Goal: Task Accomplishment & Management: Use online tool/utility

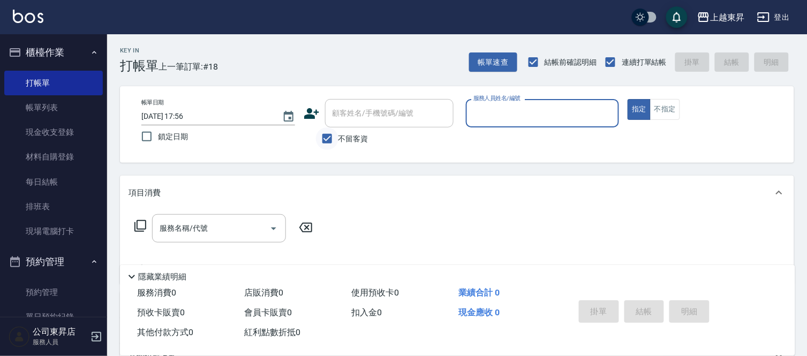
click at [331, 140] on input "不留客資" at bounding box center [327, 139] width 23 height 23
checkbox input "false"
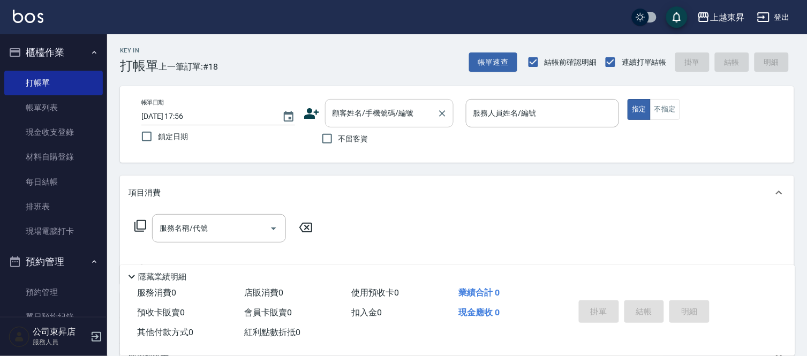
click at [343, 110] on div "顧客姓名/手機號碼/編號 顧客姓名/手機號碼/編號" at bounding box center [389, 113] width 129 height 28
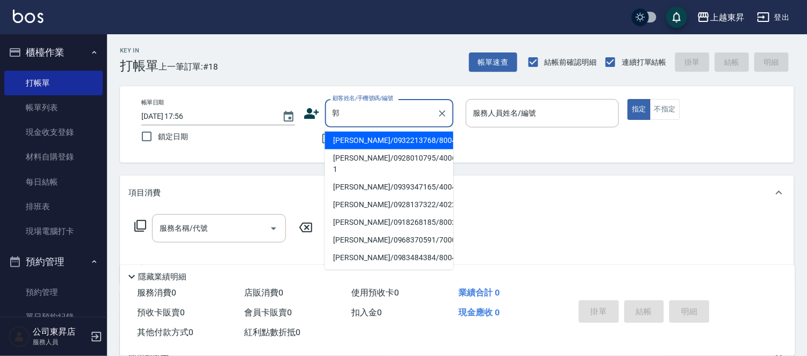
click at [353, 196] on li "郭容銜/0928137322/40223" at bounding box center [389, 205] width 129 height 18
type input "郭容銜/0928137322/40223"
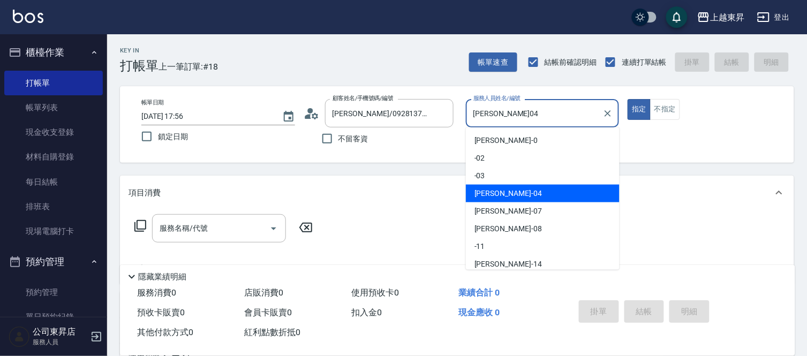
click at [492, 116] on input "李怡君-04" at bounding box center [535, 113] width 128 height 19
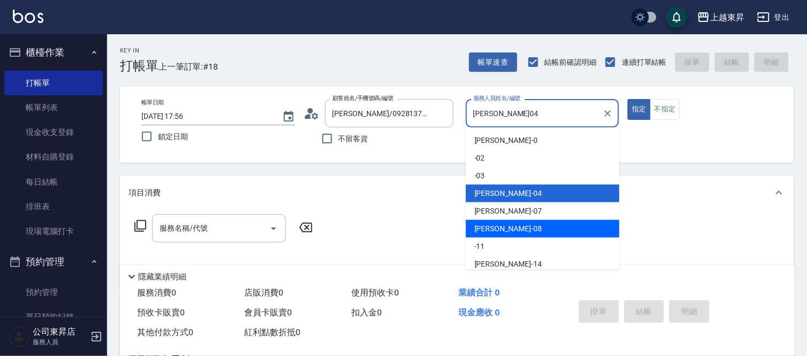
click at [502, 224] on span "江世玉 -08" at bounding box center [509, 228] width 68 height 11
type input "江世玉-08"
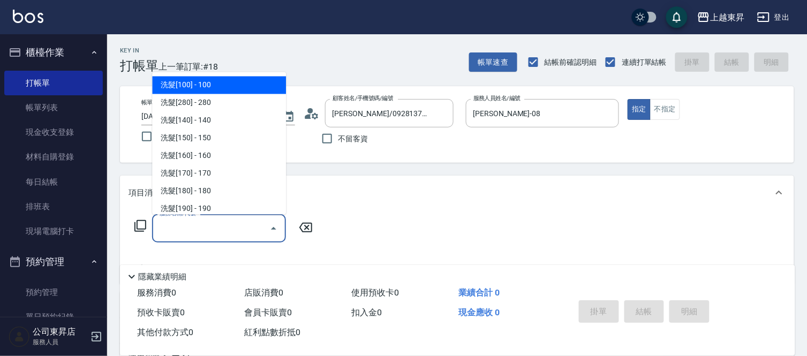
click at [186, 228] on div "服務名稱/代號 服務名稱/代號" at bounding box center [219, 228] width 134 height 28
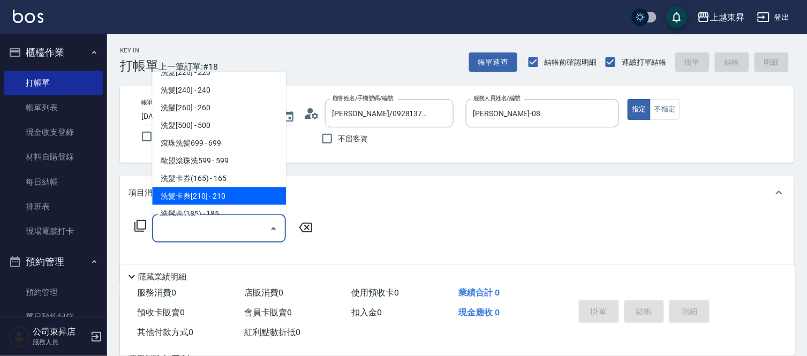
scroll to position [238, 0]
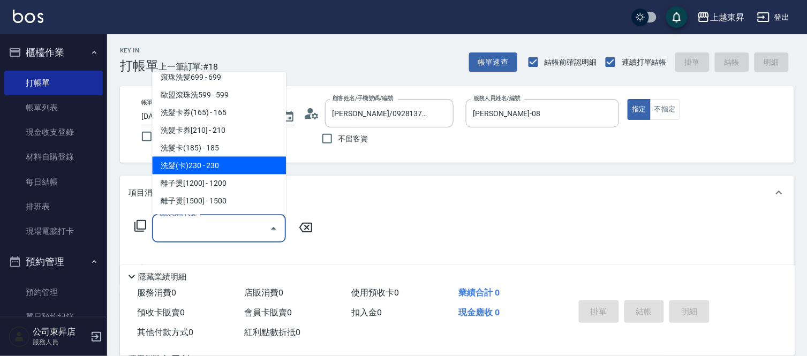
click at [218, 162] on span "洗髮(卡)230 - 230" at bounding box center [219, 166] width 134 height 18
type input "洗髮(卡)230(224)"
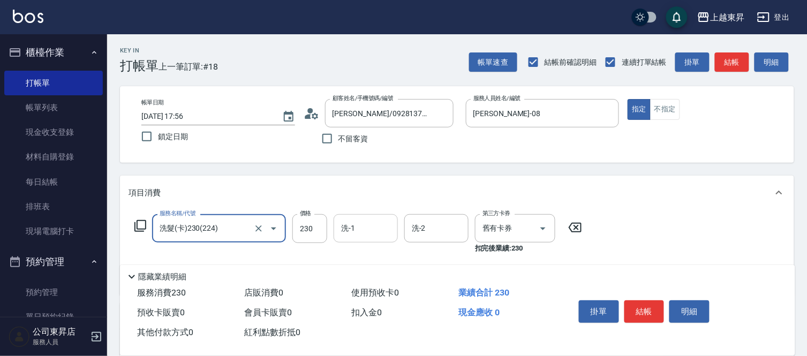
drag, startPoint x: 361, startPoint y: 228, endPoint x: 365, endPoint y: 221, distance: 7.7
click at [361, 226] on input "洗-1" at bounding box center [366, 228] width 55 height 19
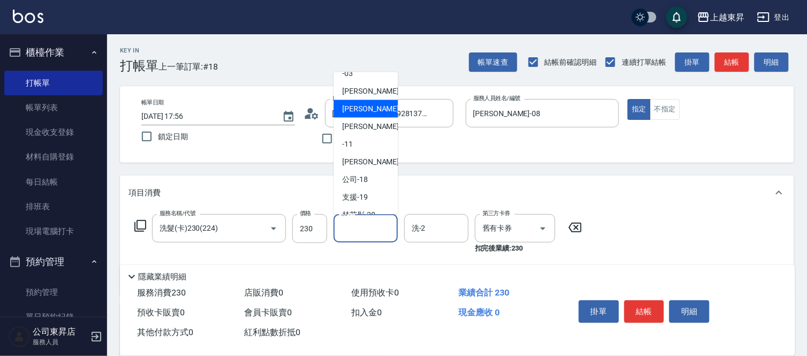
scroll to position [119, 0]
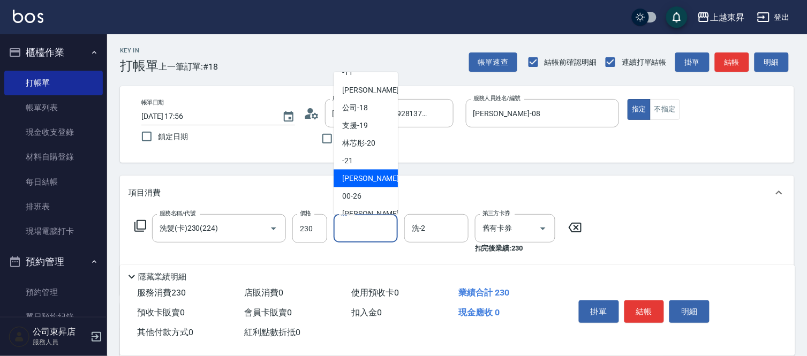
click at [367, 175] on span "張方漪 -22" at bounding box center [376, 178] width 68 height 11
type input "張方漪-22"
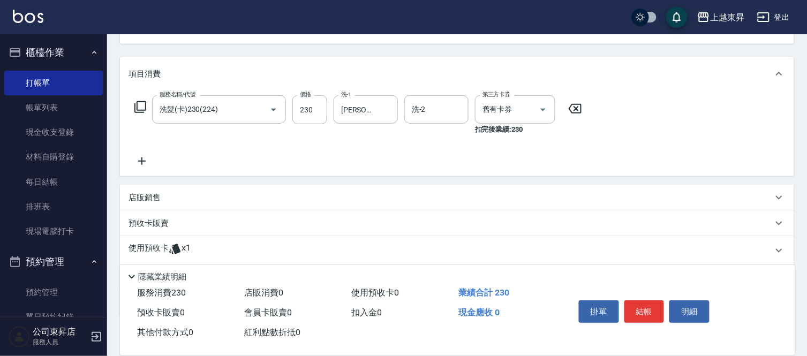
click at [137, 159] on icon at bounding box center [142, 161] width 27 height 13
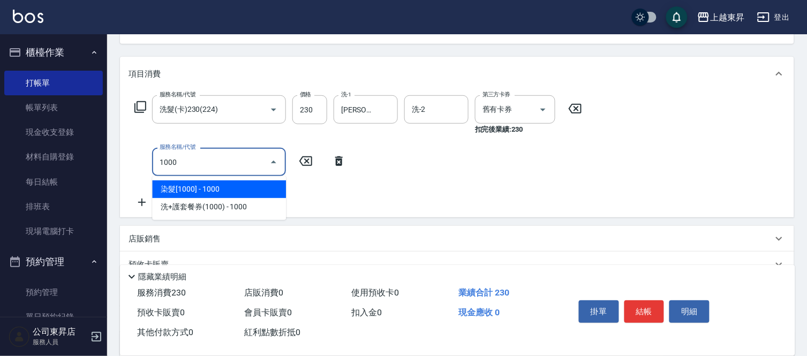
click at [212, 186] on span "染髮[1000] - 1000" at bounding box center [219, 190] width 134 height 18
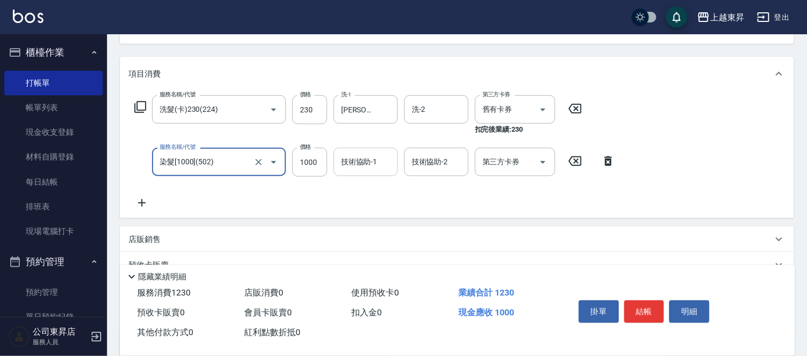
type input "染髮[1000](502)"
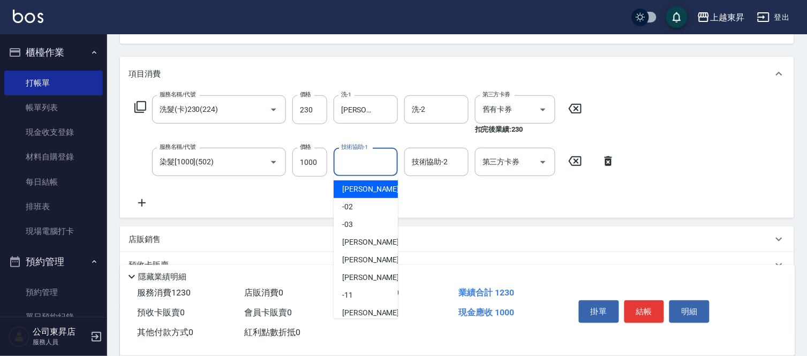
click at [360, 159] on div "技術協助-1 技術協助-1" at bounding box center [366, 162] width 64 height 28
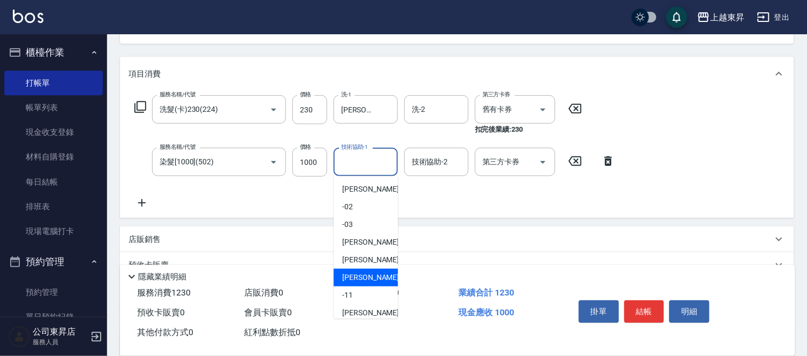
click at [377, 279] on div "江世玉 -08" at bounding box center [366, 278] width 64 height 18
type input "江世玉-08"
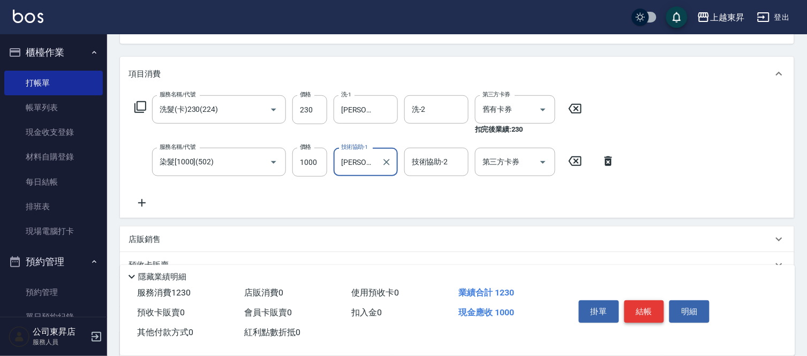
click at [644, 309] on button "結帳" at bounding box center [645, 312] width 40 height 23
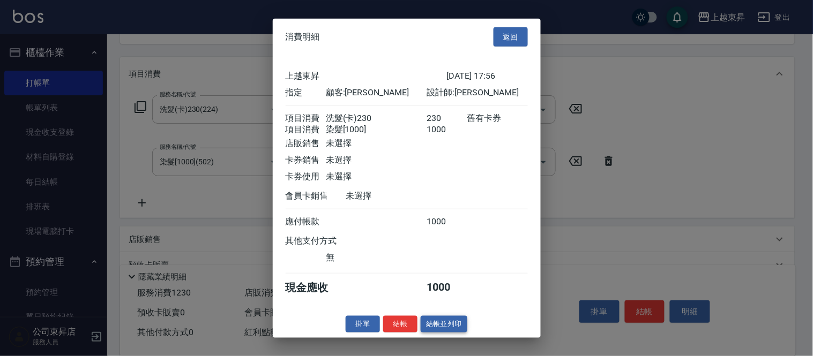
click at [453, 333] on button "結帳並列印" at bounding box center [444, 324] width 47 height 17
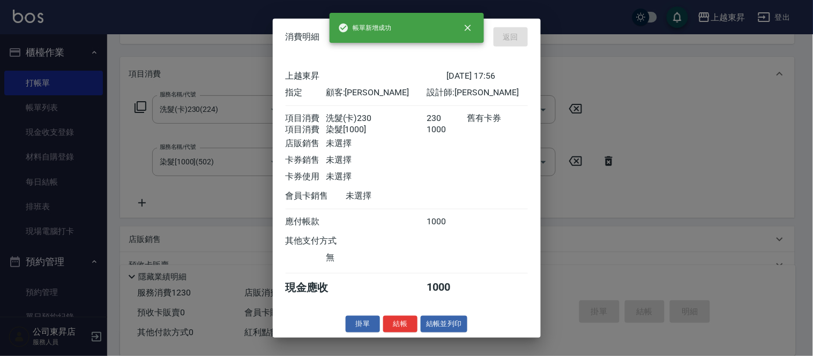
type input "2025/08/15 20:00"
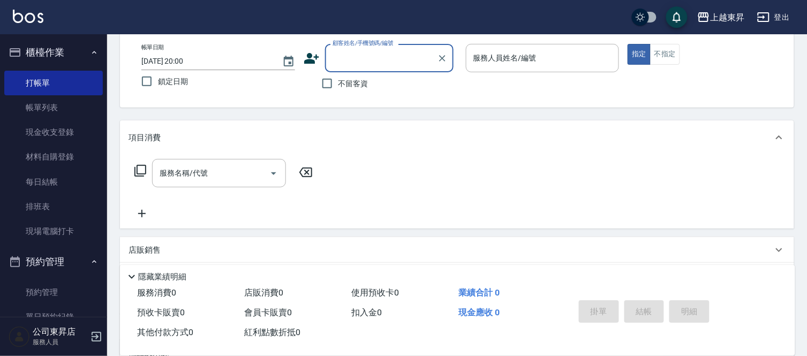
scroll to position [0, 0]
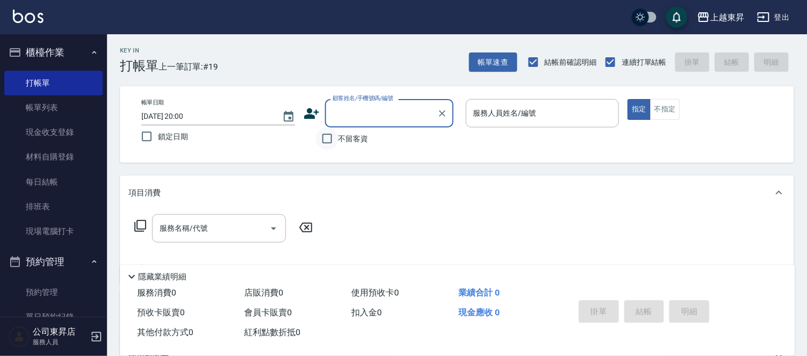
drag, startPoint x: 319, startPoint y: 132, endPoint x: 329, endPoint y: 135, distance: 10.0
click at [321, 132] on input "不留客資" at bounding box center [327, 139] width 23 height 23
checkbox input "true"
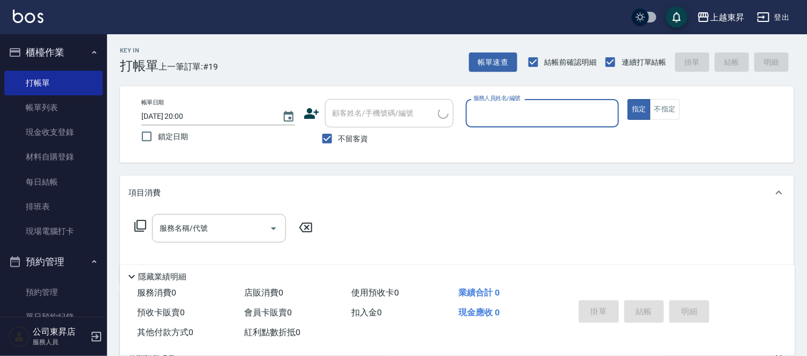
click at [488, 102] on div "服務人員姓名/編號" at bounding box center [543, 113] width 154 height 28
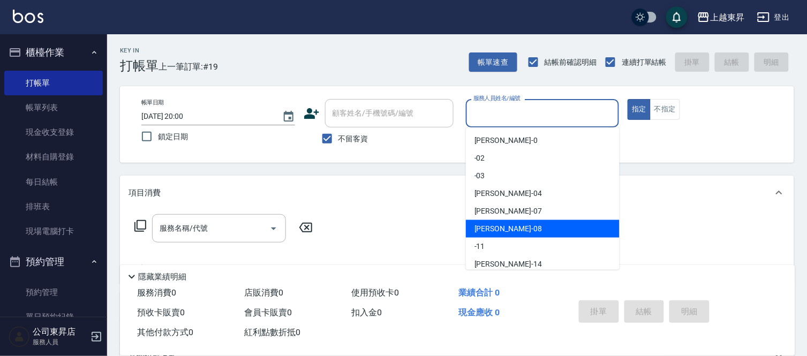
click at [499, 226] on span "江世玉 -08" at bounding box center [509, 228] width 68 height 11
type input "江世玉-08"
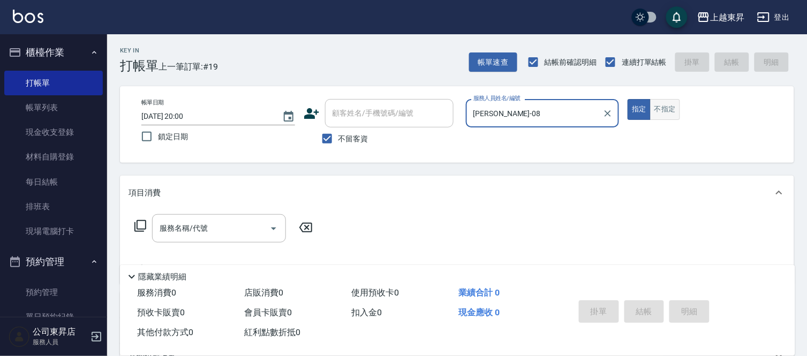
click at [673, 111] on button "不指定" at bounding box center [665, 109] width 30 height 21
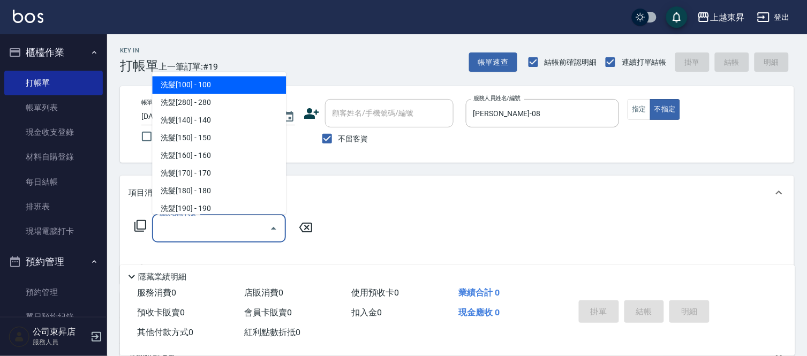
click at [218, 231] on input "服務名稱/代號" at bounding box center [211, 228] width 108 height 19
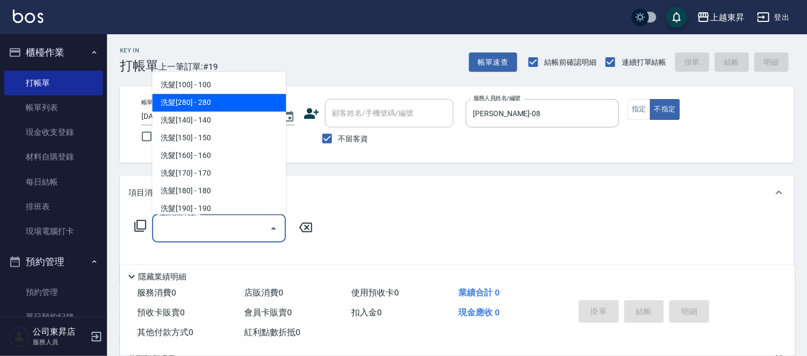
click at [201, 107] on span "洗髮[280] - 280" at bounding box center [219, 103] width 134 height 18
type input "洗髮[280](202)"
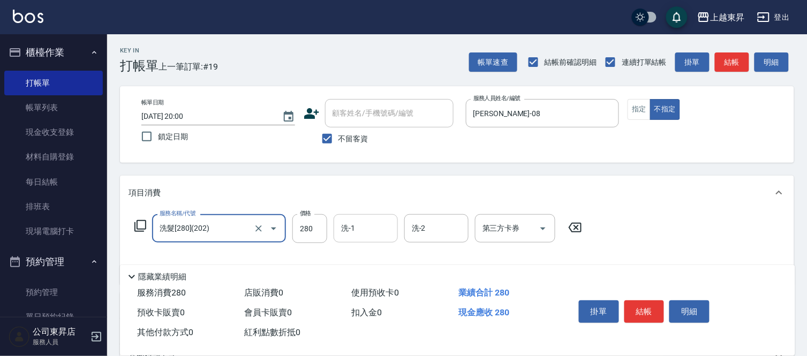
click at [361, 230] on input "洗-1" at bounding box center [366, 228] width 55 height 19
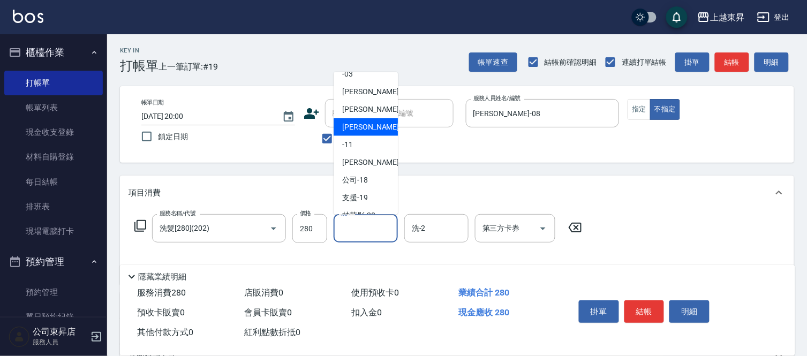
scroll to position [119, 0]
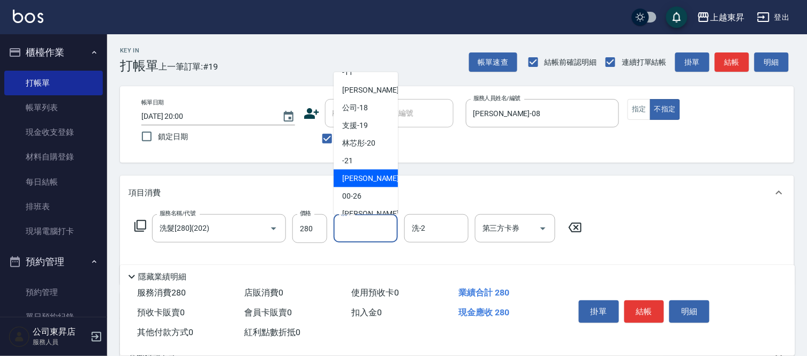
click at [356, 180] on span "張方漪 -22" at bounding box center [376, 178] width 68 height 11
type input "張方漪-22"
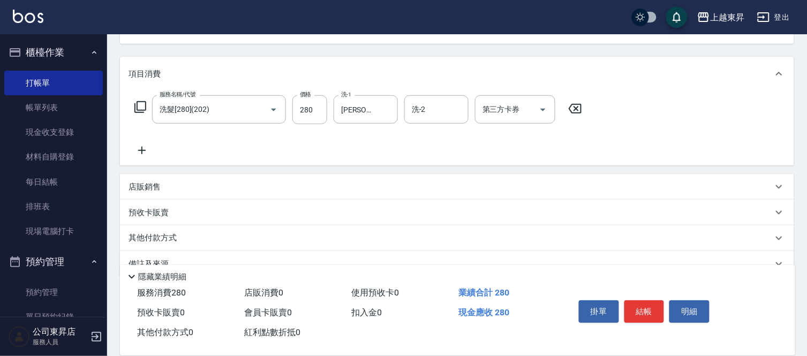
click at [146, 154] on icon at bounding box center [142, 150] width 27 height 13
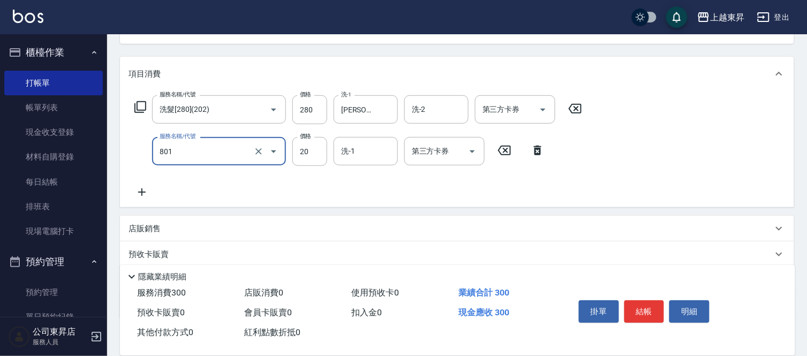
type input "潤絲(801)"
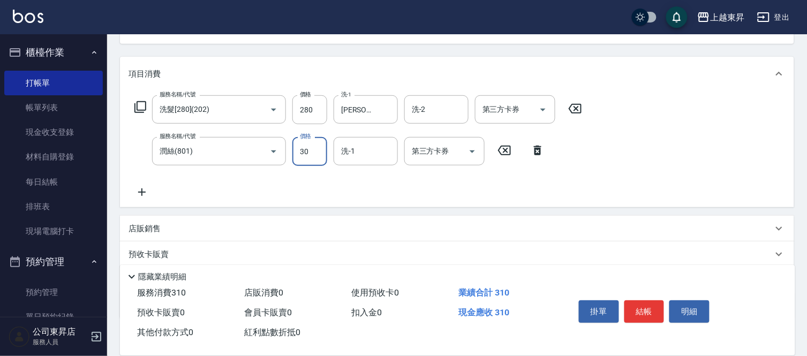
type input "30"
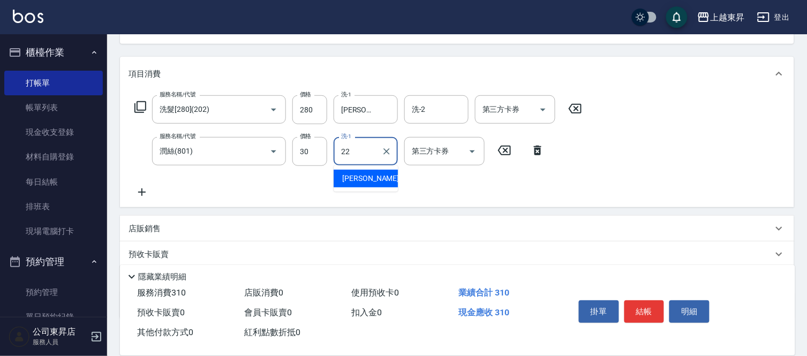
type input "張方漪-22"
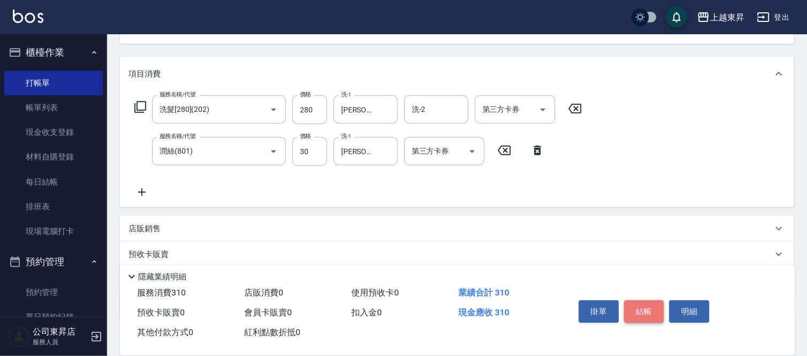
click at [643, 309] on button "結帳" at bounding box center [645, 312] width 40 height 23
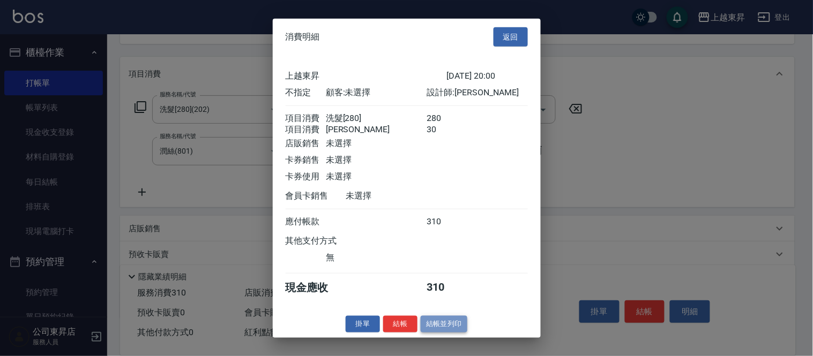
click at [437, 333] on button "結帳並列印" at bounding box center [444, 324] width 47 height 17
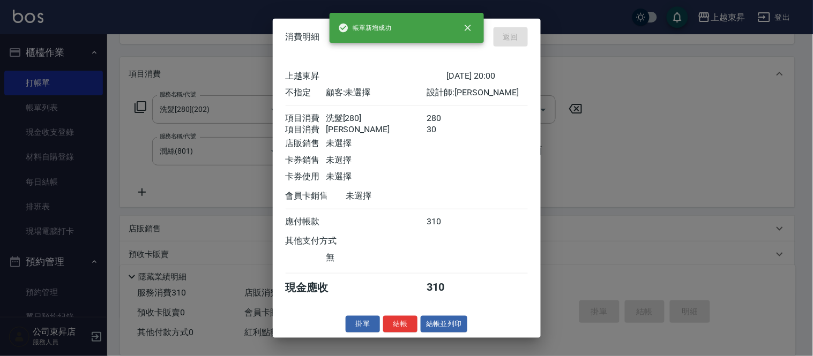
type input "2025/08/15 20:01"
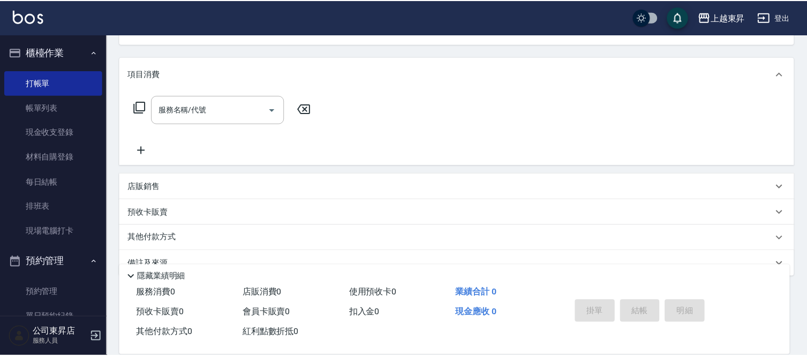
scroll to position [104, 0]
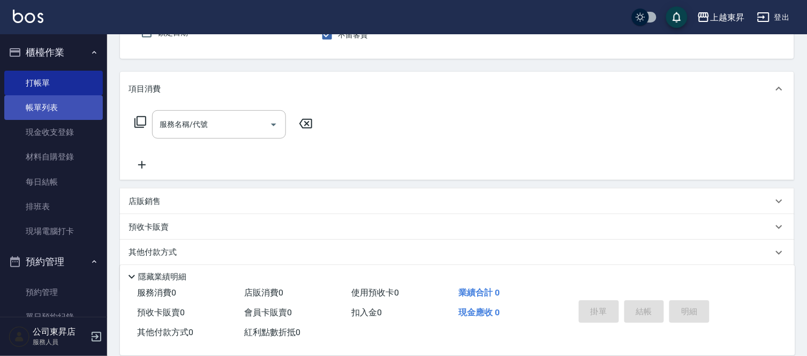
click at [40, 110] on link "帳單列表" at bounding box center [53, 107] width 99 height 25
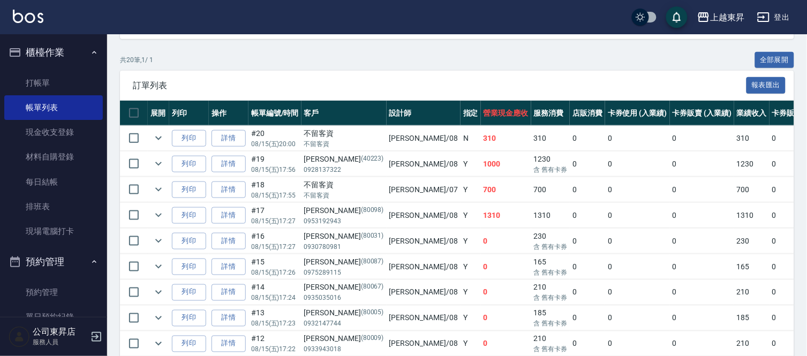
scroll to position [209, 0]
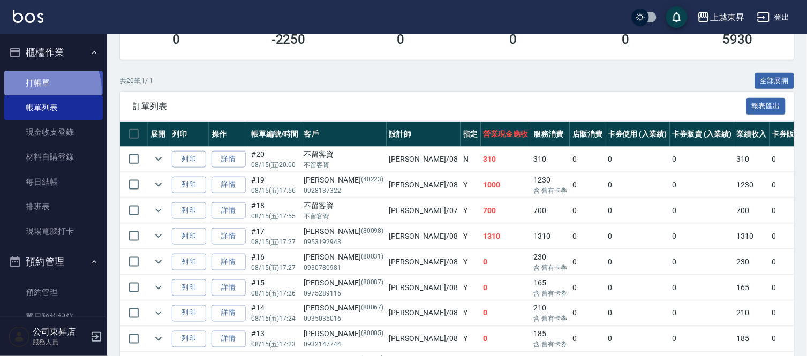
click at [44, 89] on link "打帳單" at bounding box center [53, 83] width 99 height 25
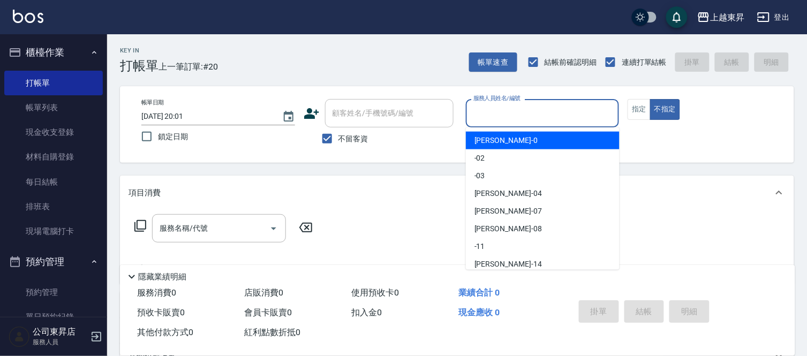
click at [505, 106] on input "服務人員姓名/編號" at bounding box center [543, 113] width 144 height 19
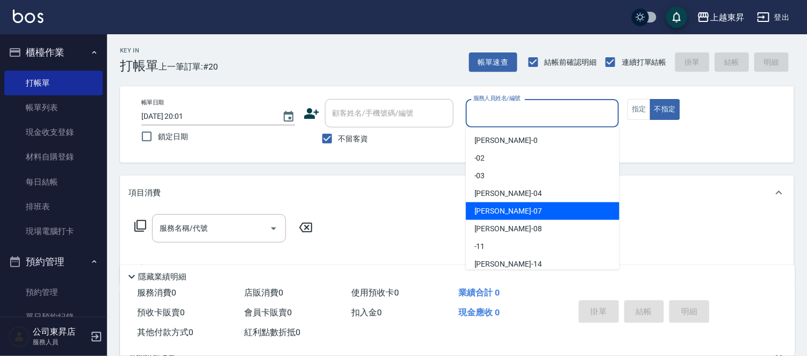
click at [483, 211] on span "榮松 -07" at bounding box center [509, 211] width 68 height 11
type input "榮松-07"
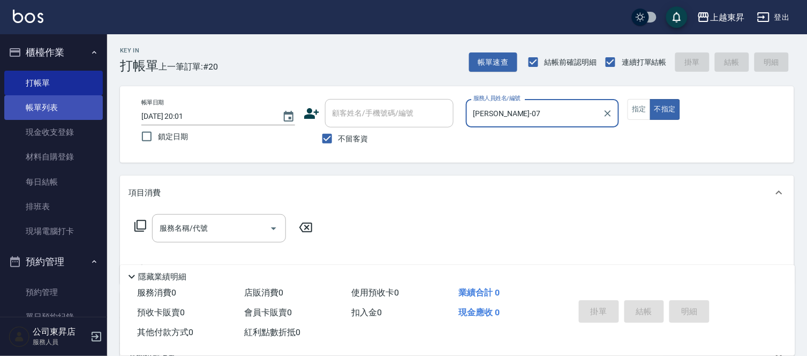
click at [34, 103] on link "帳單列表" at bounding box center [53, 107] width 99 height 25
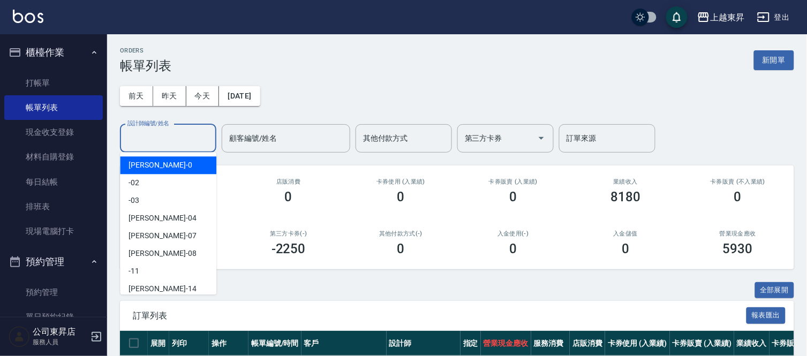
click at [159, 132] on input "設計師編號/姓名" at bounding box center [168, 138] width 87 height 19
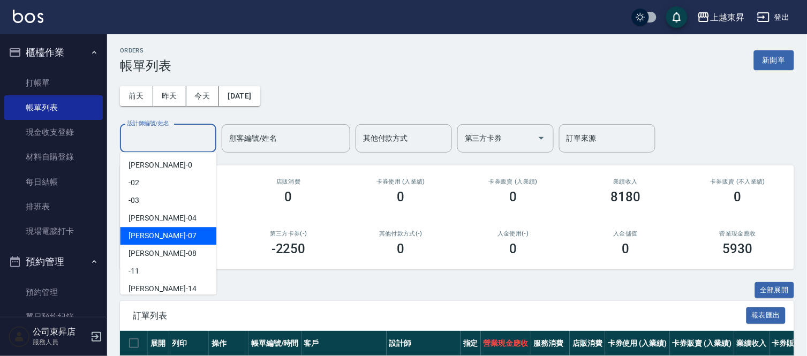
click at [141, 237] on span "榮松 -07" at bounding box center [163, 235] width 68 height 11
type input "榮松-07"
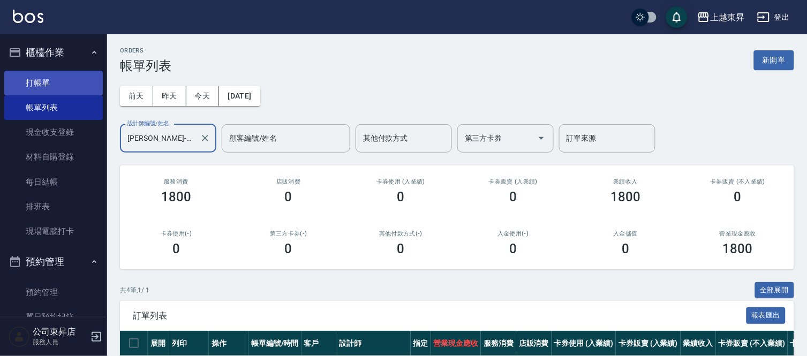
click at [52, 79] on link "打帳單" at bounding box center [53, 83] width 99 height 25
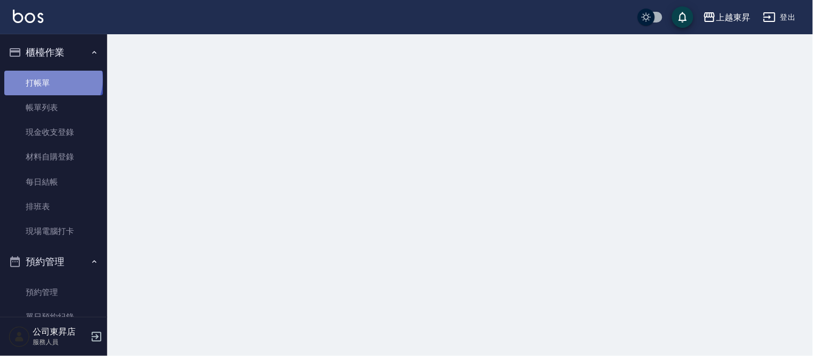
click at [52, 79] on link "打帳單" at bounding box center [53, 83] width 99 height 25
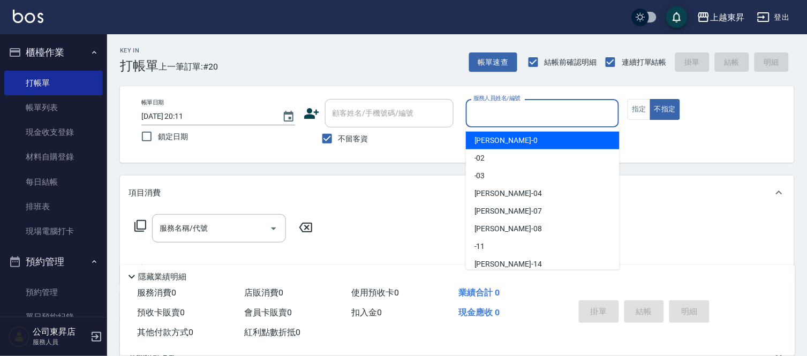
click at [516, 113] on input "服務人員姓名/編號" at bounding box center [543, 113] width 144 height 19
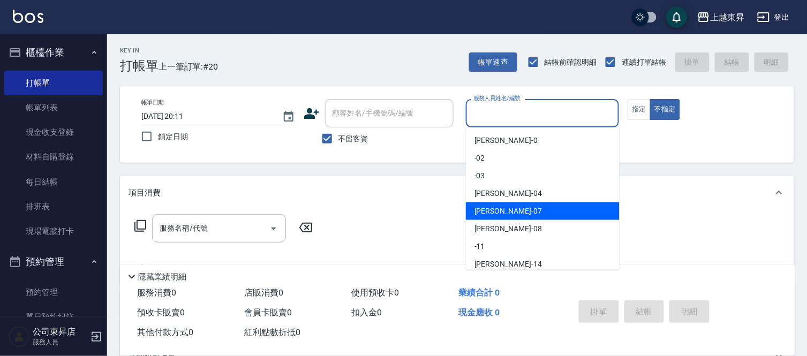
click at [486, 207] on span "榮松 -07" at bounding box center [509, 211] width 68 height 11
type input "榮松-07"
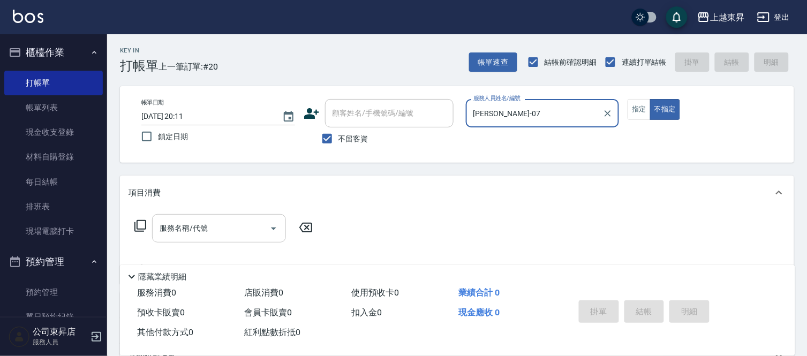
click at [220, 220] on input "服務名稱/代號" at bounding box center [211, 228] width 108 height 19
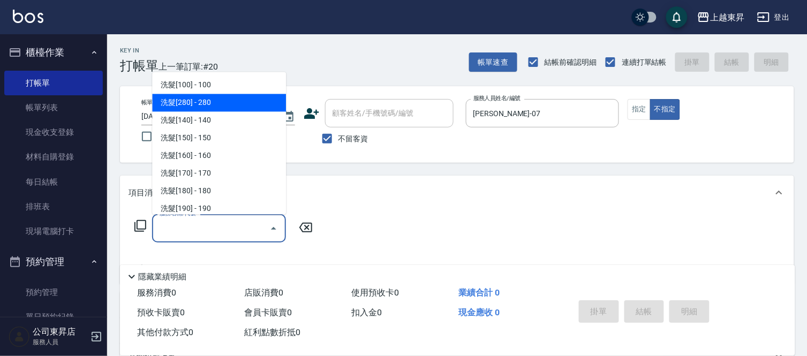
click at [218, 99] on span "洗髮[280] - 280" at bounding box center [219, 103] width 134 height 18
type input "洗髮[280](202)"
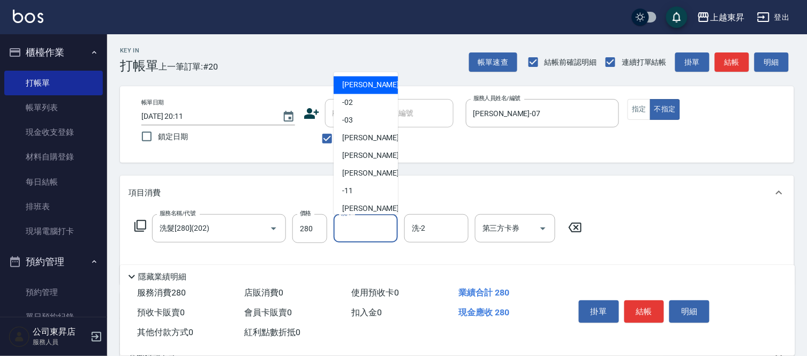
click at [361, 223] on input "洗-1" at bounding box center [366, 228] width 55 height 19
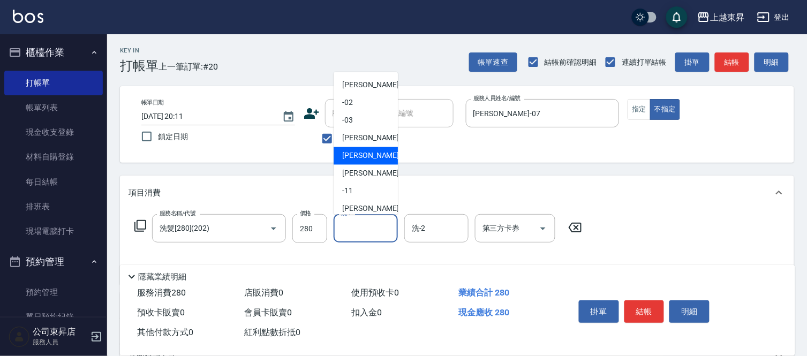
click at [350, 155] on span "榮松 -07" at bounding box center [376, 156] width 68 height 11
type input "榮松-07"
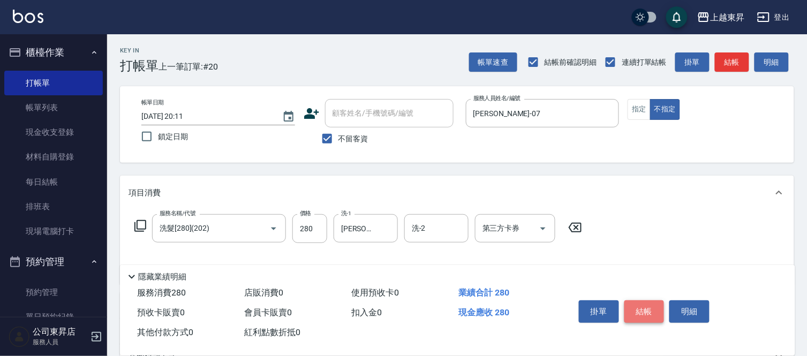
click at [651, 308] on button "結帳" at bounding box center [645, 312] width 40 height 23
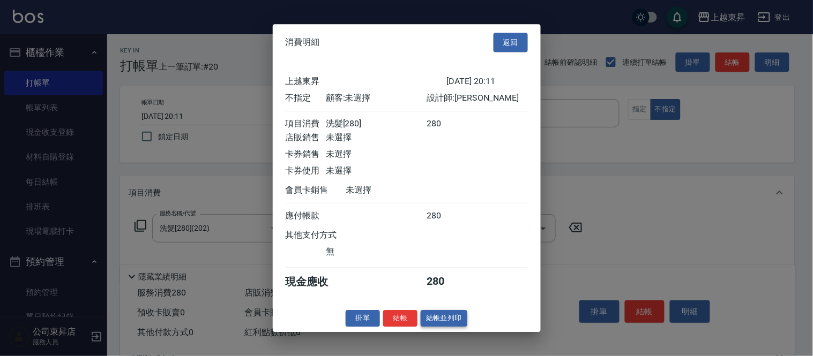
click at [445, 324] on button "結帳並列印" at bounding box center [444, 318] width 47 height 17
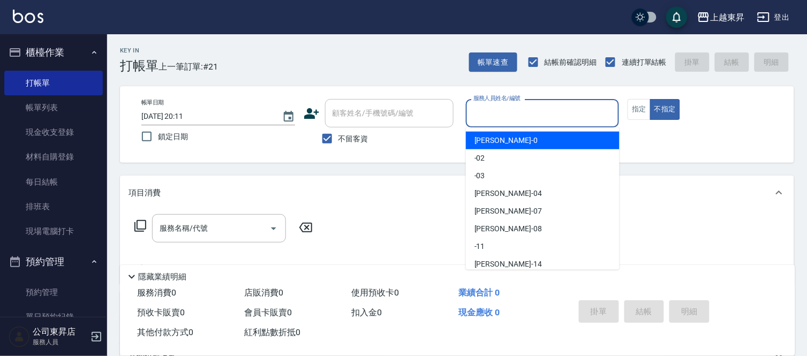
click at [496, 114] on input "服務人員姓名/編號" at bounding box center [543, 113] width 144 height 19
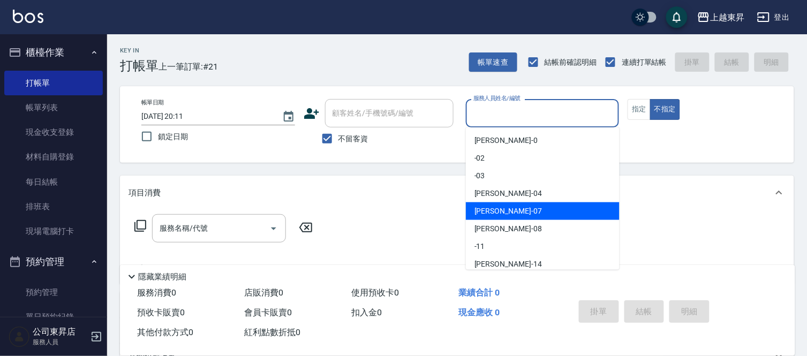
click at [489, 207] on span "榮松 -07" at bounding box center [509, 211] width 68 height 11
type input "榮松-07"
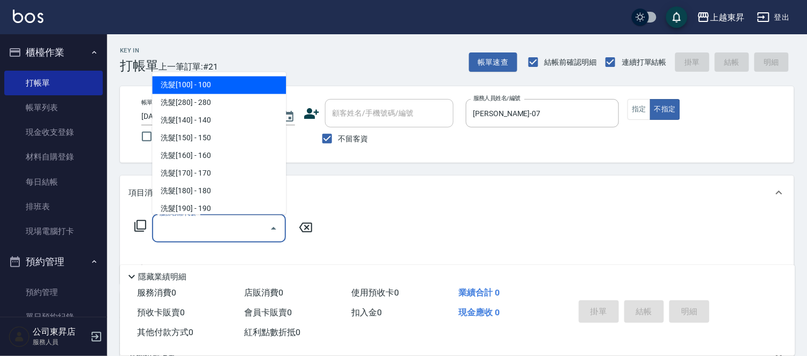
click at [189, 224] on input "服務名稱/代號" at bounding box center [211, 228] width 108 height 19
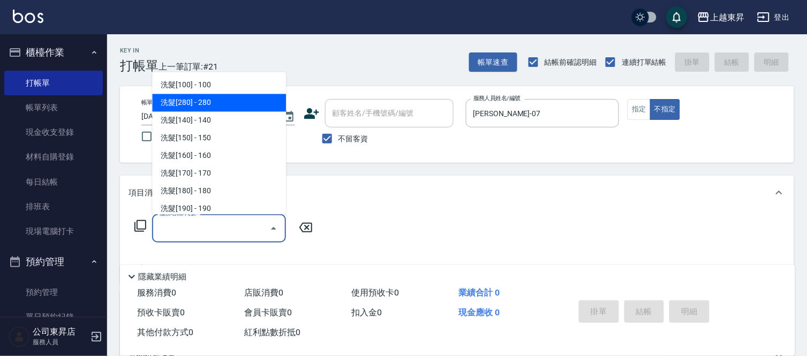
click at [227, 102] on span "洗髮[280] - 280" at bounding box center [219, 103] width 134 height 18
type input "洗髮[280](202)"
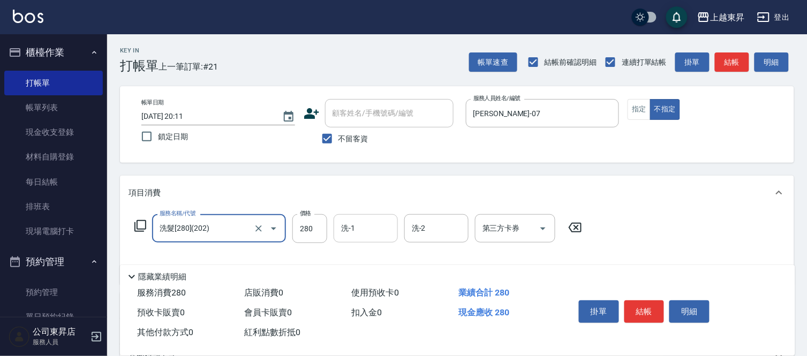
click at [365, 232] on input "洗-1" at bounding box center [366, 228] width 55 height 19
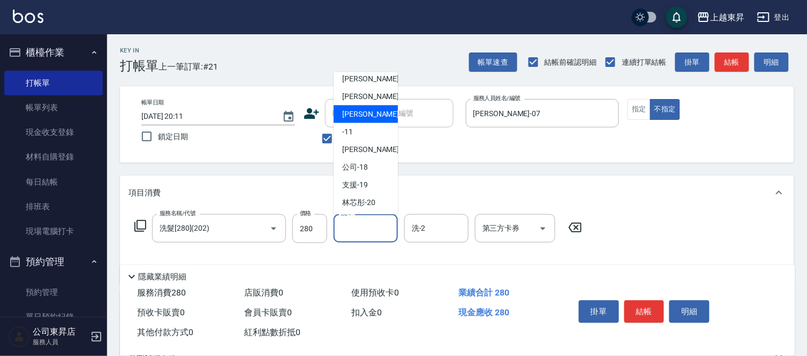
scroll to position [119, 0]
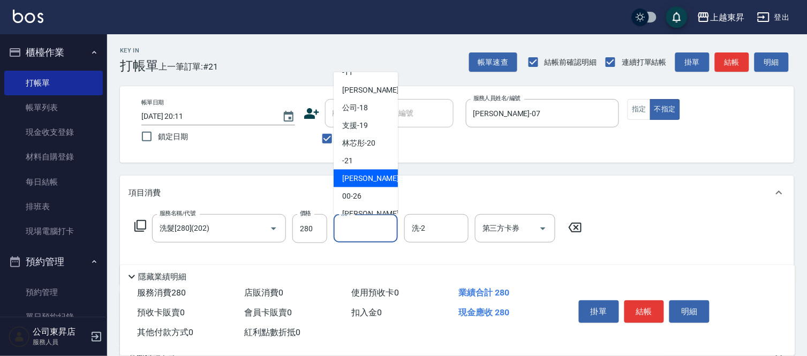
click at [365, 175] on span "張方漪 -22" at bounding box center [376, 178] width 68 height 11
type input "張方漪-22"
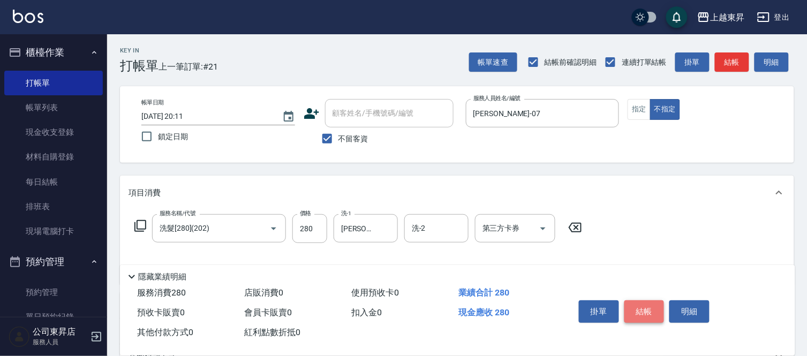
click at [639, 309] on button "結帳" at bounding box center [645, 312] width 40 height 23
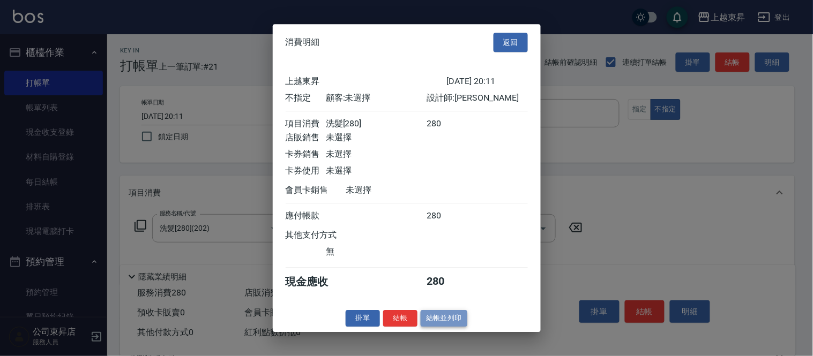
click at [446, 323] on button "結帳並列印" at bounding box center [444, 318] width 47 height 17
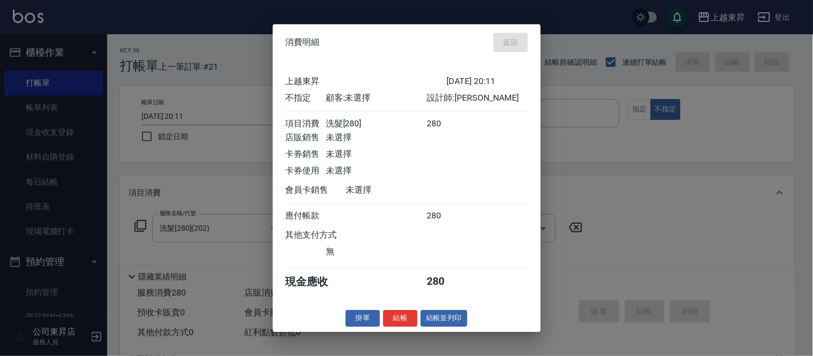
type input "2025/08/15 20:12"
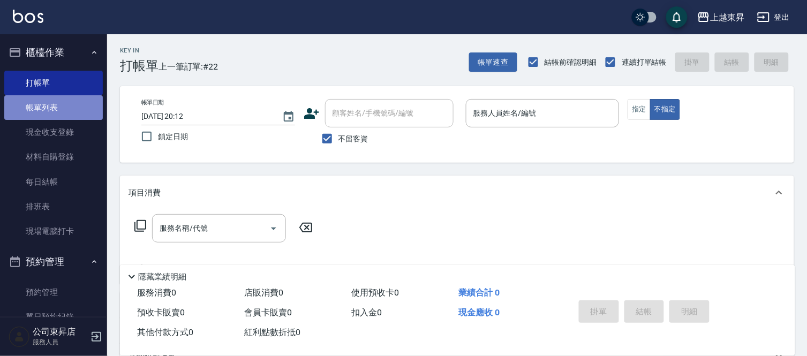
click at [66, 104] on link "帳單列表" at bounding box center [53, 107] width 99 height 25
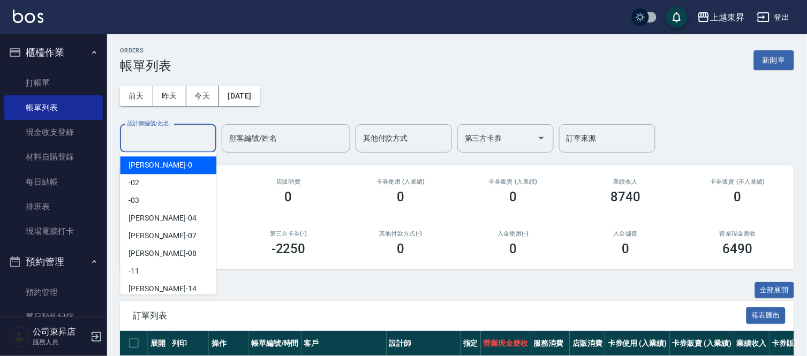
click at [153, 134] on input "設計師編號/姓名" at bounding box center [168, 138] width 87 height 19
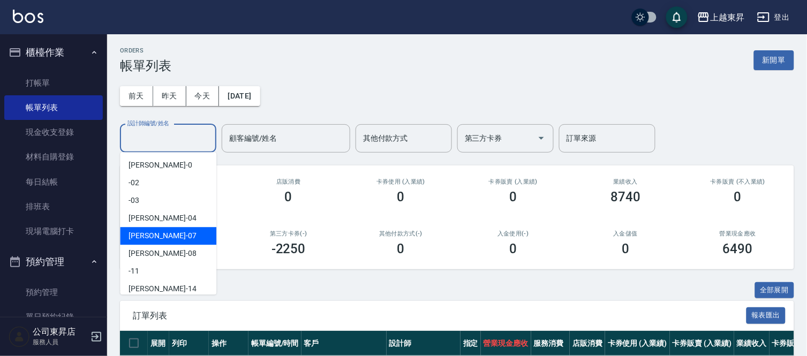
click at [144, 233] on span "榮松 -07" at bounding box center [163, 235] width 68 height 11
type input "榮松-07"
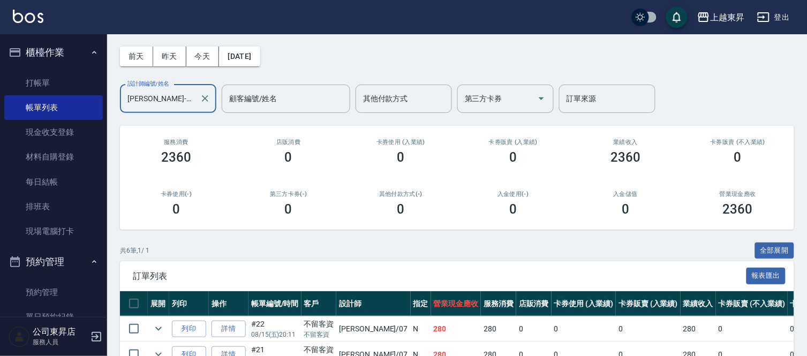
scroll to position [178, 0]
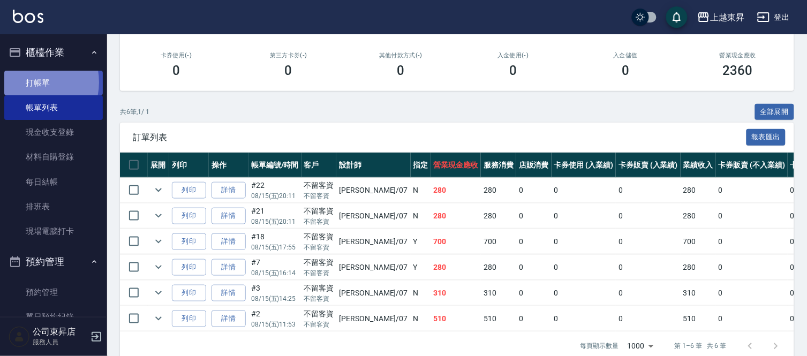
click at [31, 82] on link "打帳單" at bounding box center [53, 83] width 99 height 25
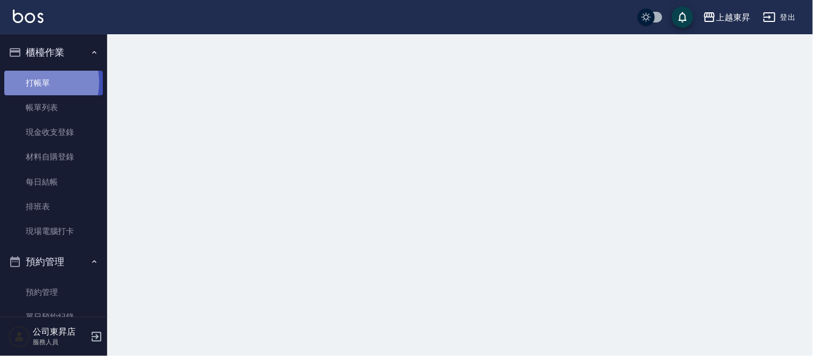
click at [31, 82] on link "打帳單" at bounding box center [53, 83] width 99 height 25
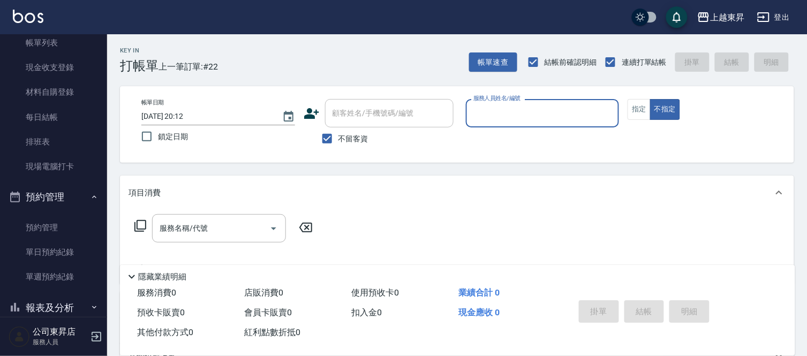
scroll to position [136, 0]
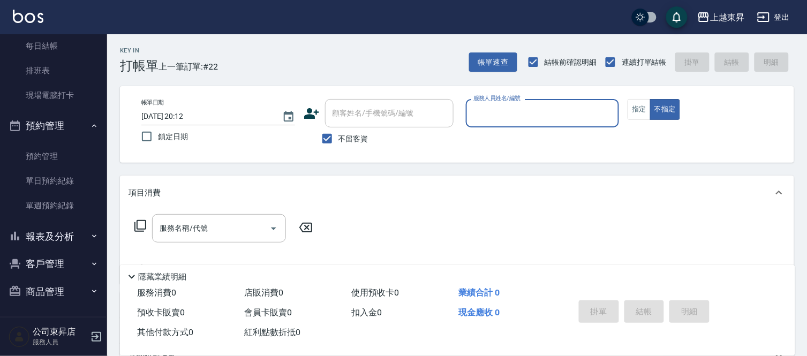
click at [50, 237] on button "報表及分析" at bounding box center [53, 237] width 99 height 28
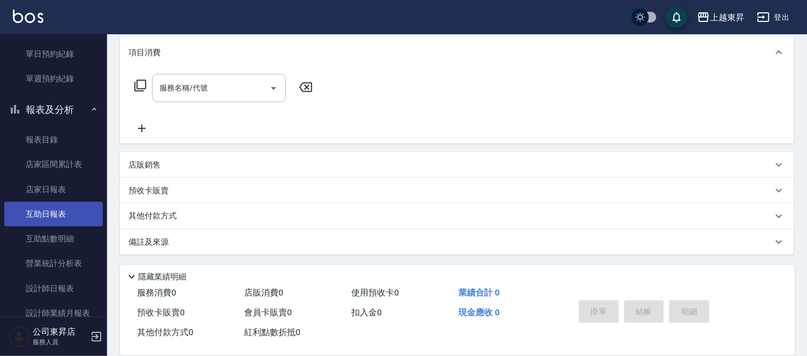
scroll to position [393, 0]
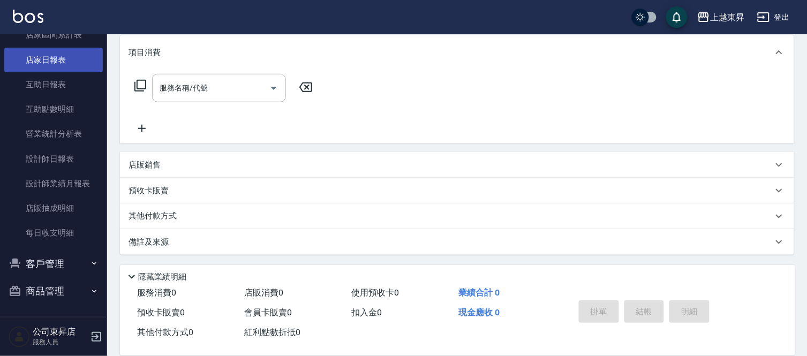
click at [38, 60] on link "店家日報表" at bounding box center [53, 60] width 99 height 25
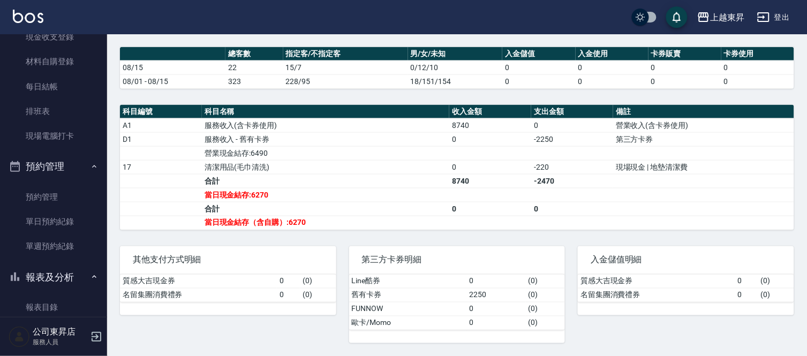
scroll to position [95, 0]
click at [39, 84] on link "每日結帳" at bounding box center [53, 87] width 99 height 25
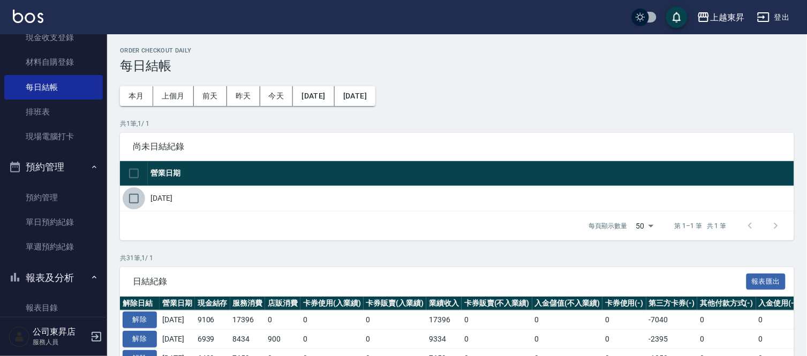
click at [136, 199] on input "checkbox" at bounding box center [134, 199] width 23 height 23
checkbox input "true"
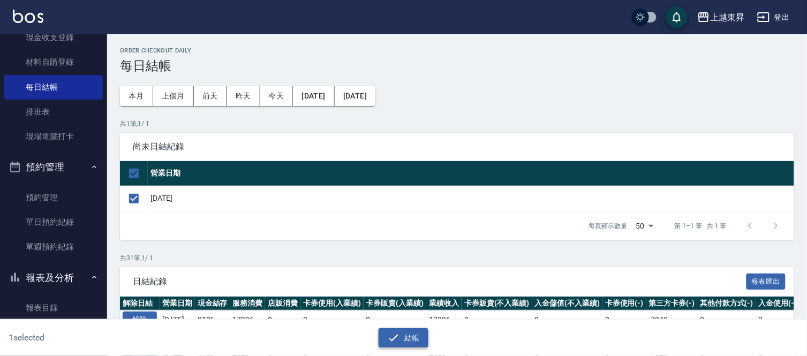
click at [390, 335] on icon "button" at bounding box center [393, 338] width 13 height 13
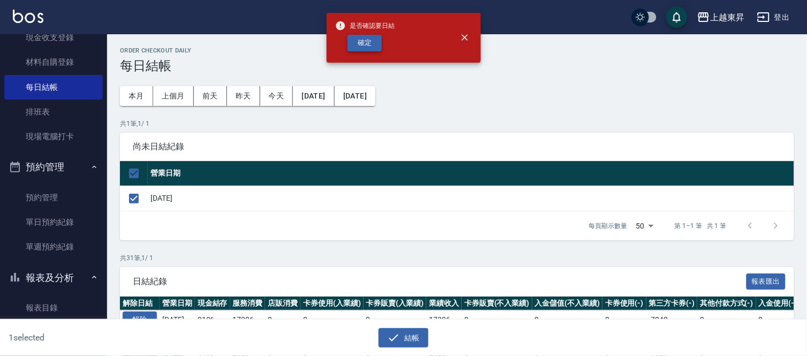
click at [356, 43] on button "確定" at bounding box center [365, 43] width 34 height 17
checkbox input "false"
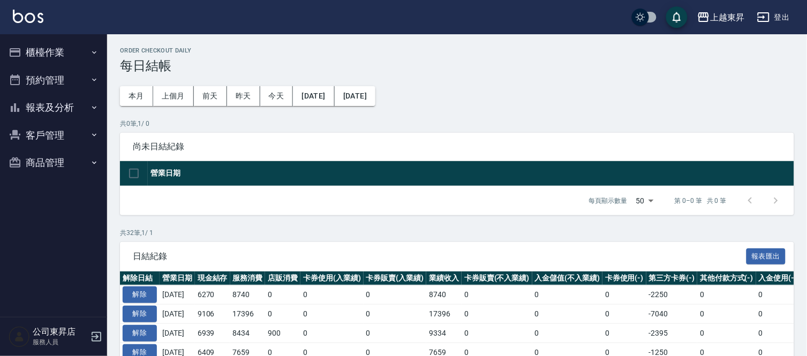
drag, startPoint x: 59, startPoint y: 101, endPoint x: 51, endPoint y: 99, distance: 8.8
click at [59, 101] on button "報表及分析" at bounding box center [53, 108] width 99 height 28
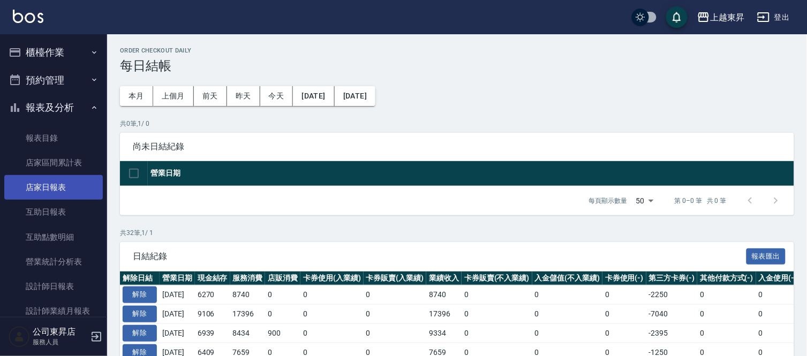
click at [48, 186] on link "店家日報表" at bounding box center [53, 187] width 99 height 25
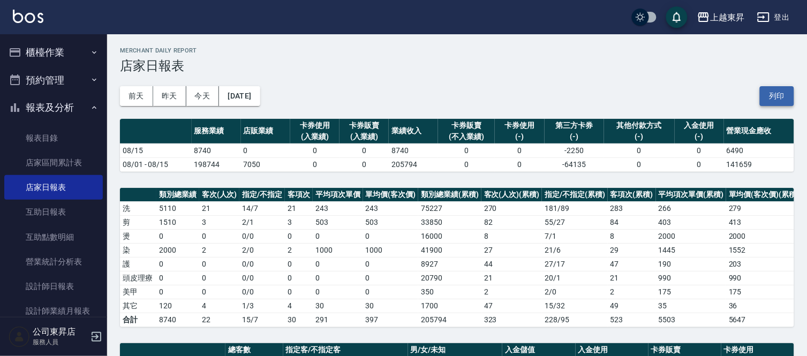
click at [779, 97] on button "列印" at bounding box center [777, 96] width 34 height 20
click at [62, 218] on link "互助日報表" at bounding box center [53, 212] width 99 height 25
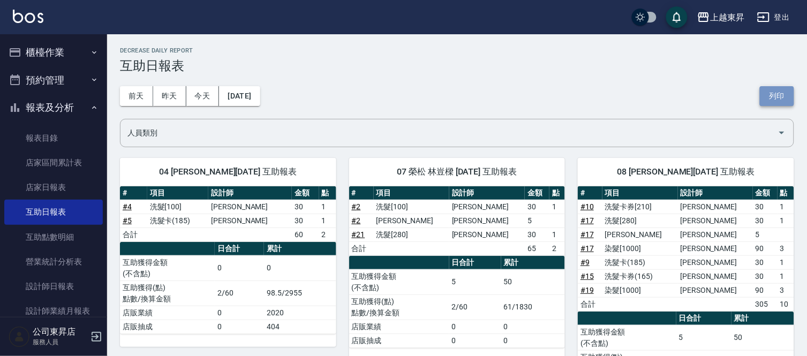
click at [788, 93] on button "列印" at bounding box center [777, 96] width 34 height 20
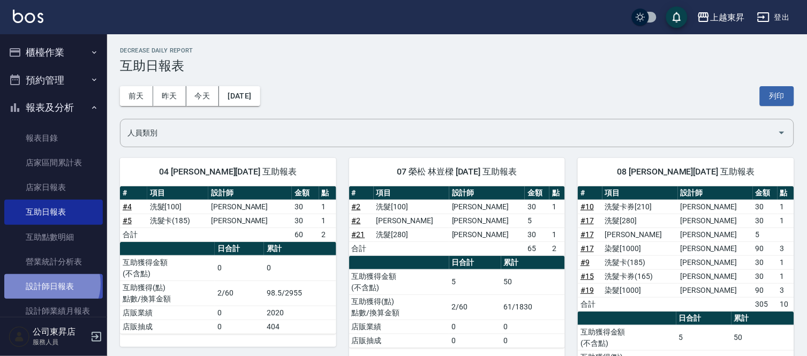
click at [50, 284] on link "設計師日報表" at bounding box center [53, 286] width 99 height 25
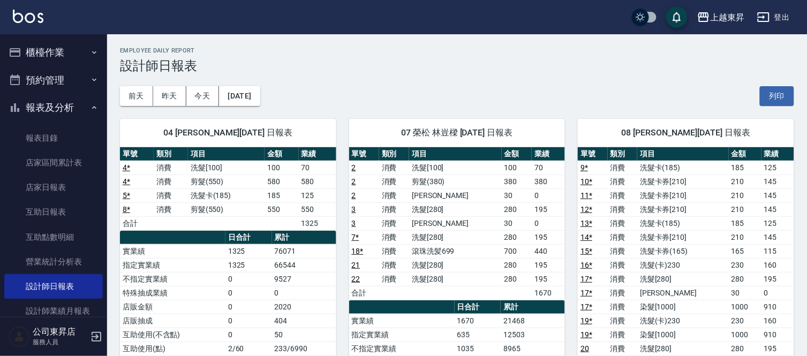
drag, startPoint x: 777, startPoint y: 97, endPoint x: 400, endPoint y: 88, distance: 377.8
click at [777, 97] on button "列印" at bounding box center [777, 96] width 34 height 20
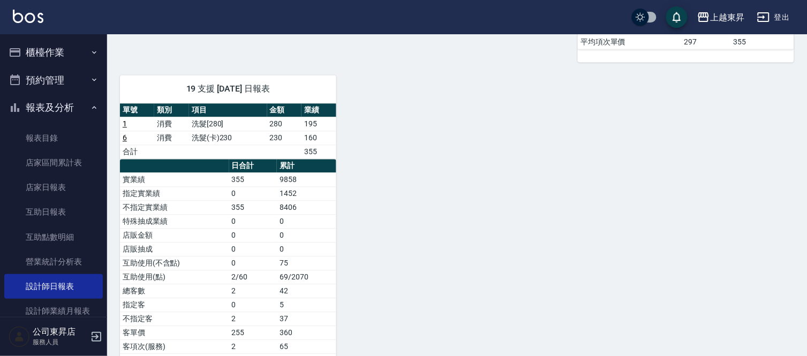
scroll to position [595, 0]
